Goal: Task Accomplishment & Management: Manage account settings

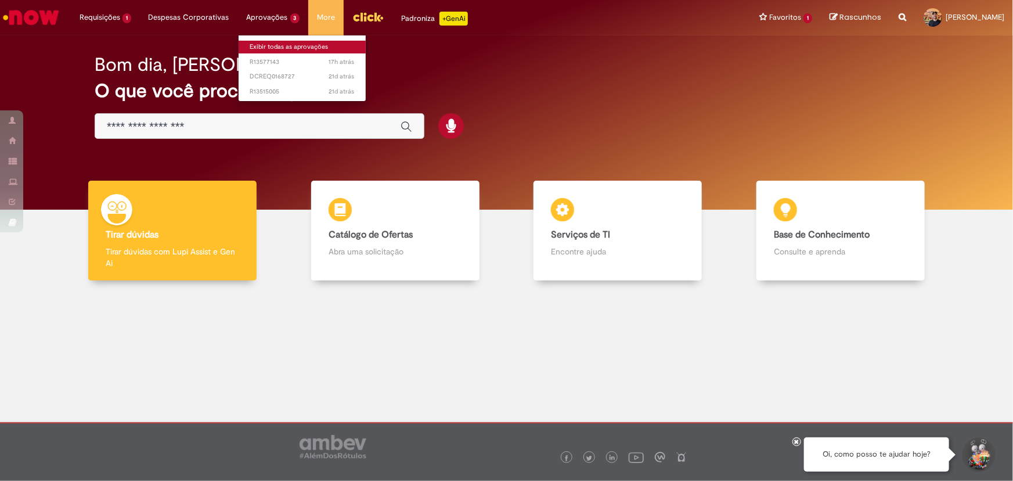
click at [273, 45] on link "Exibir todas as aprovações" at bounding box center [303, 47] width 128 height 13
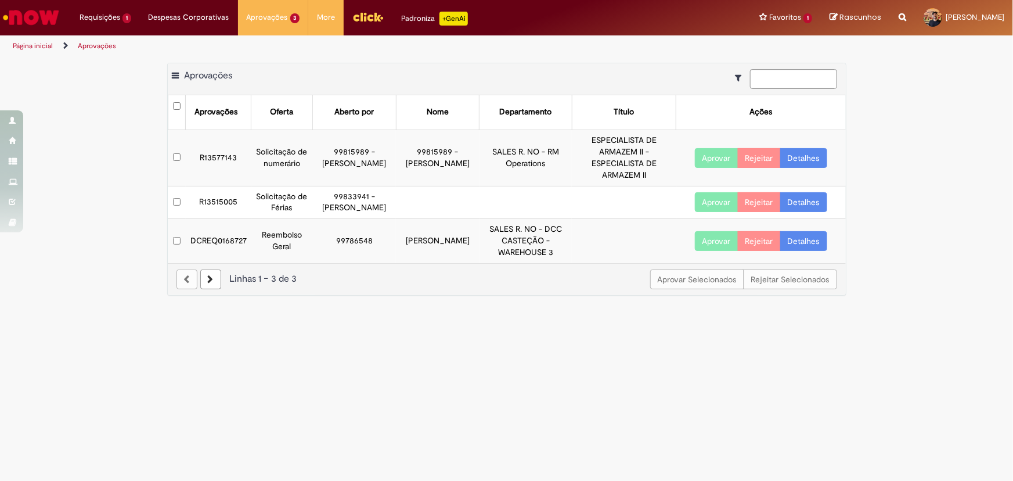
click at [714, 250] on td "Aprovar Rejeitar Detalhes" at bounding box center [761, 241] width 170 height 44
click at [715, 245] on button "Aprovar" at bounding box center [717, 241] width 44 height 20
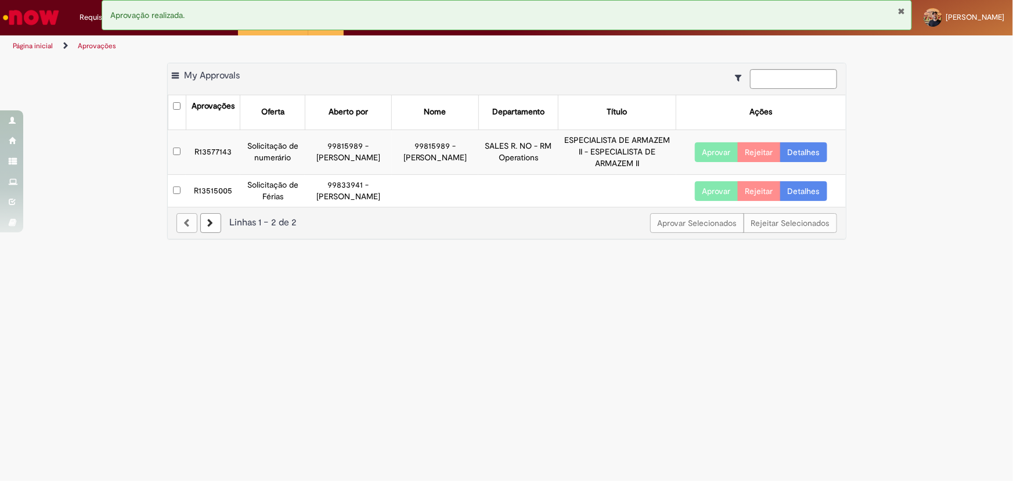
click at [801, 152] on link "Detalhes" at bounding box center [803, 152] width 47 height 20
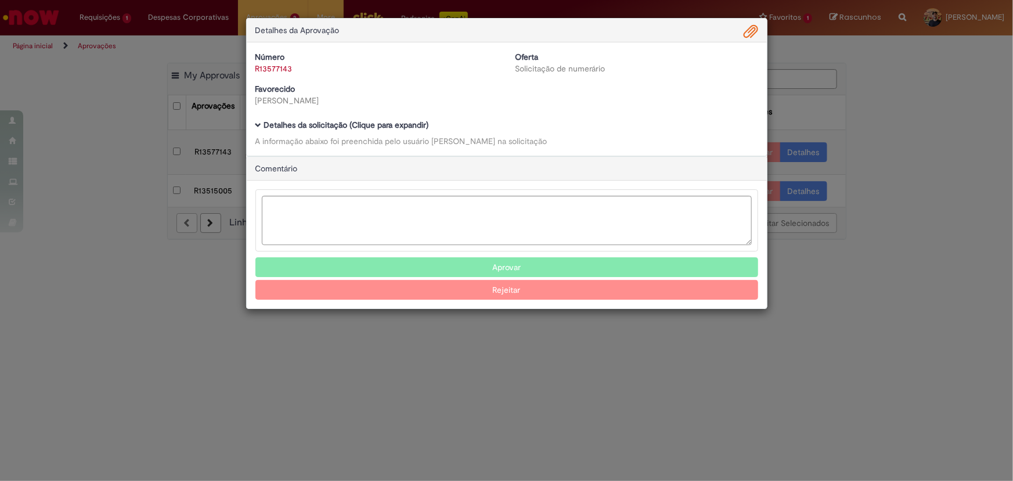
click at [489, 354] on div "Detalhes da Aprovação Número R13577143 Oferta Solicitação de numerário Favoreci…" at bounding box center [506, 240] width 1013 height 481
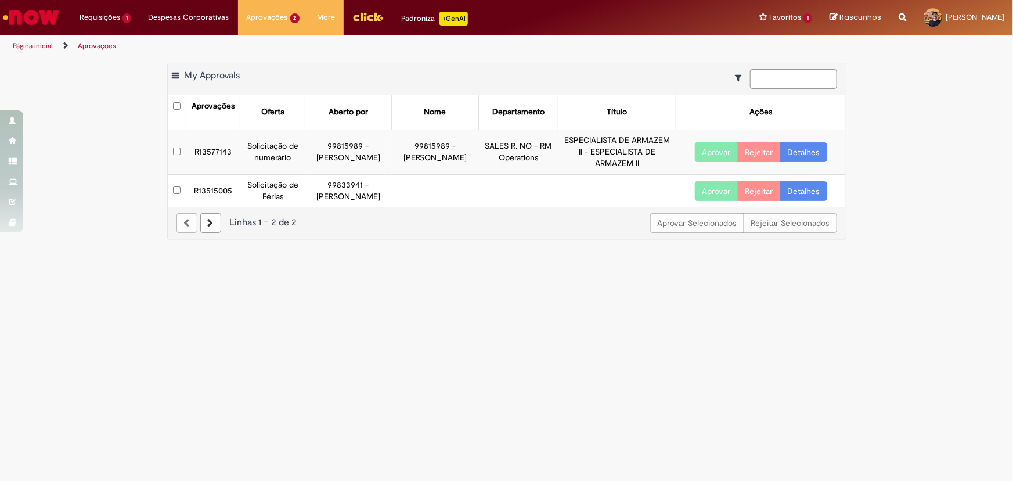
click at [712, 152] on button "Aprovar" at bounding box center [717, 152] width 44 height 20
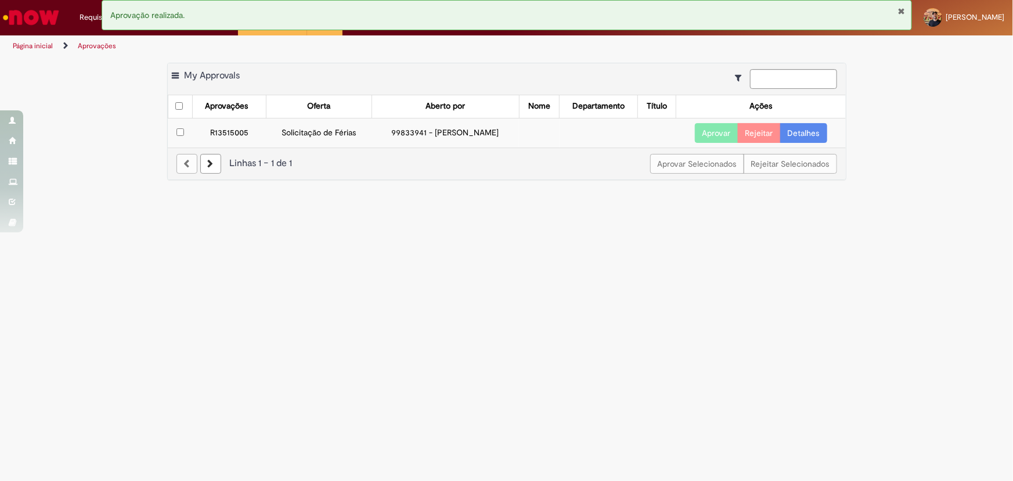
click at [35, 17] on img "Ir para a Homepage" at bounding box center [31, 17] width 60 height 23
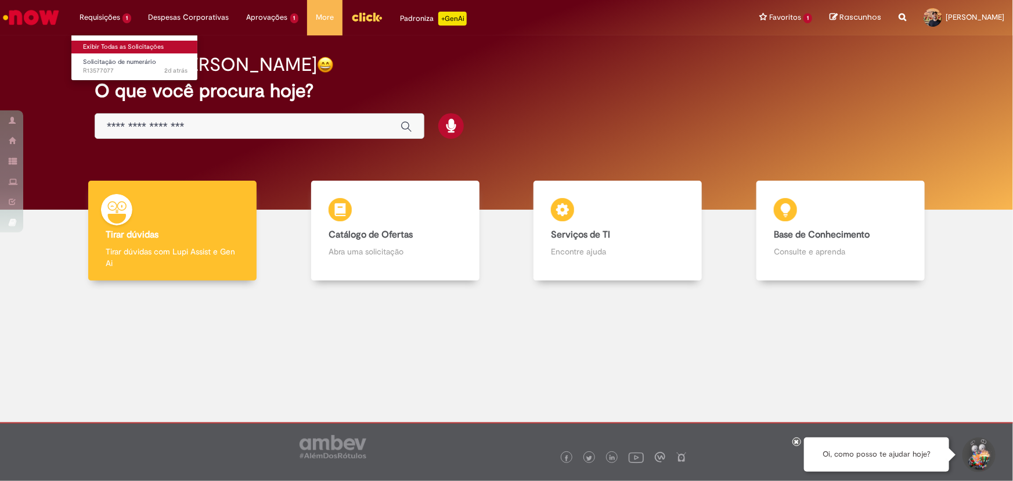
click at [104, 43] on link "Exibir Todas as Solicitações" at bounding box center [135, 47] width 128 height 13
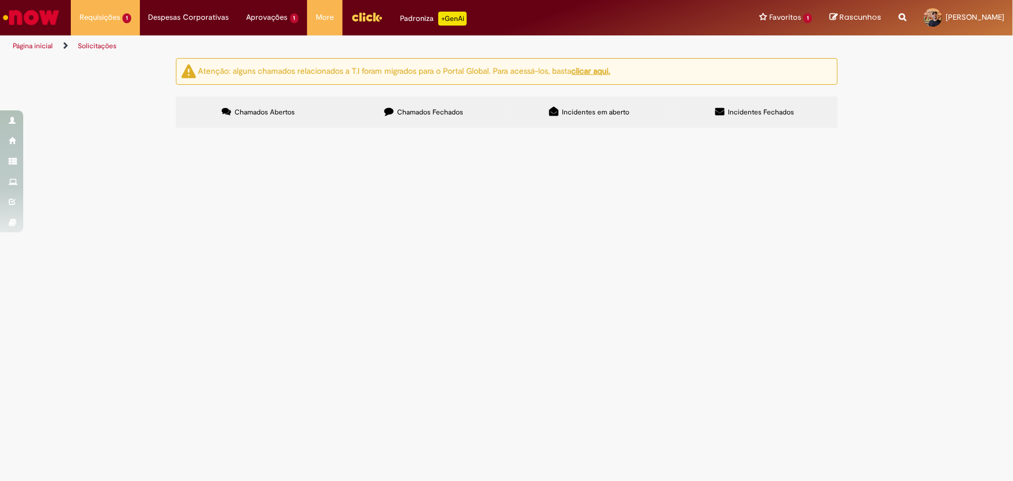
click at [0, 0] on span "Locação de Caminhões da TLX - Referente aos meses de Setembro/25" at bounding box center [0, 0] width 0 height 0
